Goal: Navigation & Orientation: Find specific page/section

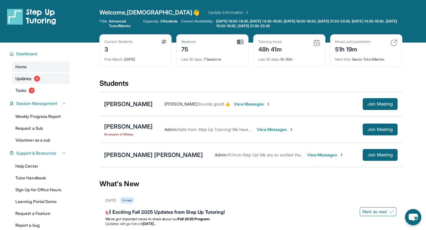
click at [32, 80] on span "Updates" at bounding box center [23, 79] width 16 height 6
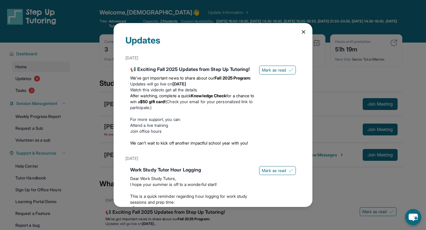
click at [34, 88] on div "Updates [DATE] 📢 Exciting Fall 2025 Updates from Step Up Tutoring! We’ve got im…" at bounding box center [213, 115] width 426 height 230
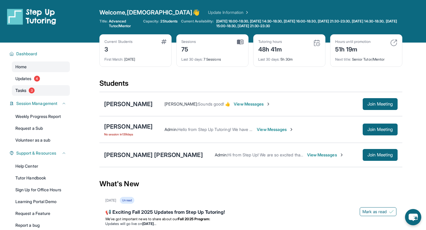
click at [33, 88] on span "3" at bounding box center [32, 91] width 6 height 6
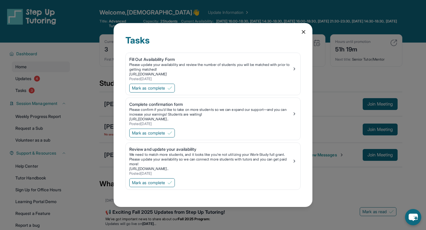
click at [33, 86] on div "Tasks Fill Out Availability Form Please update your availability and review the…" at bounding box center [213, 115] width 426 height 230
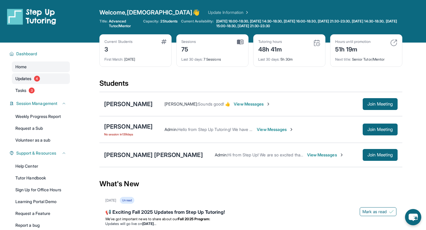
click at [35, 77] on span "4" at bounding box center [37, 79] width 6 height 6
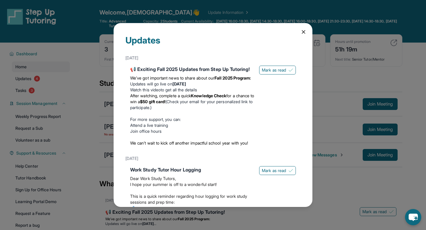
click at [35, 88] on div "Updates [DATE] 📢 Exciting Fall 2025 Updates from Step Up Tutoring! We’ve got im…" at bounding box center [213, 115] width 426 height 230
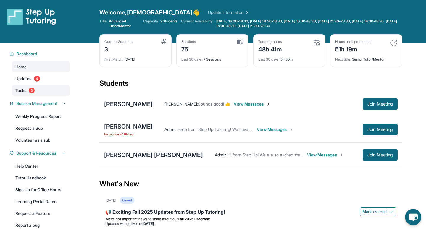
click at [35, 88] on link "Tasks 3" at bounding box center [41, 90] width 58 height 11
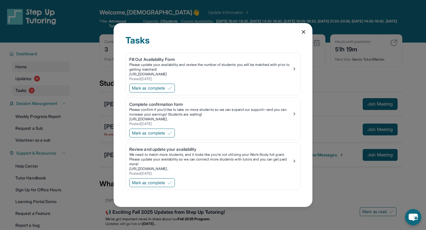
click at [35, 88] on div "Tasks Fill Out Availability Form Please update your availability and review the…" at bounding box center [213, 115] width 426 height 230
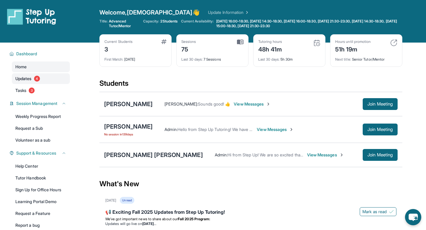
click at [37, 83] on link "Updates 4" at bounding box center [41, 78] width 58 height 11
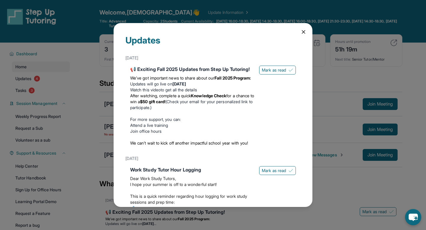
click at [136, 87] on li "Updates will go live [DATE][DATE]" at bounding box center [192, 84] width 124 height 6
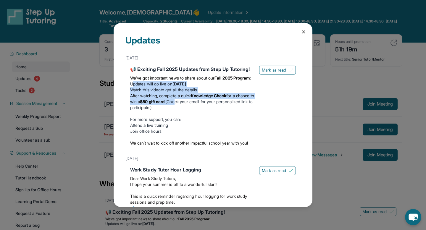
drag, startPoint x: 132, startPoint y: 88, endPoint x: 200, endPoint y: 108, distance: 70.3
click at [200, 108] on ul "Updates will go live [DATE][DATE] Watch this video to get all the details After…" at bounding box center [192, 96] width 124 height 30
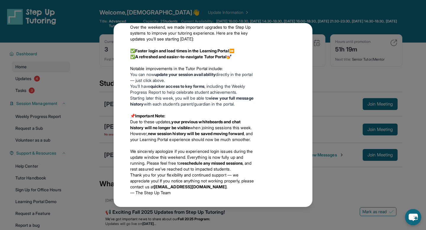
scroll to position [514, 0]
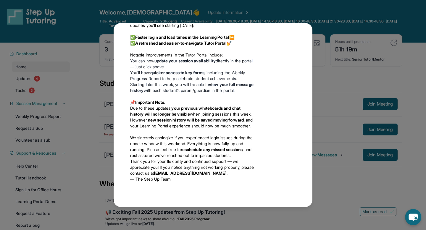
click at [363, 58] on div "Updates [DATE] 📢 Exciting Fall 2025 Updates from Step Up Tutoring! We’ve got im…" at bounding box center [213, 115] width 426 height 230
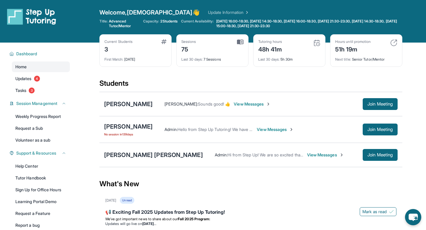
click at [256, 80] on div "Students" at bounding box center [250, 85] width 303 height 13
click at [370, 102] on span "Join Meeting" at bounding box center [379, 104] width 25 height 4
